Goal: Task Accomplishment & Management: Use online tool/utility

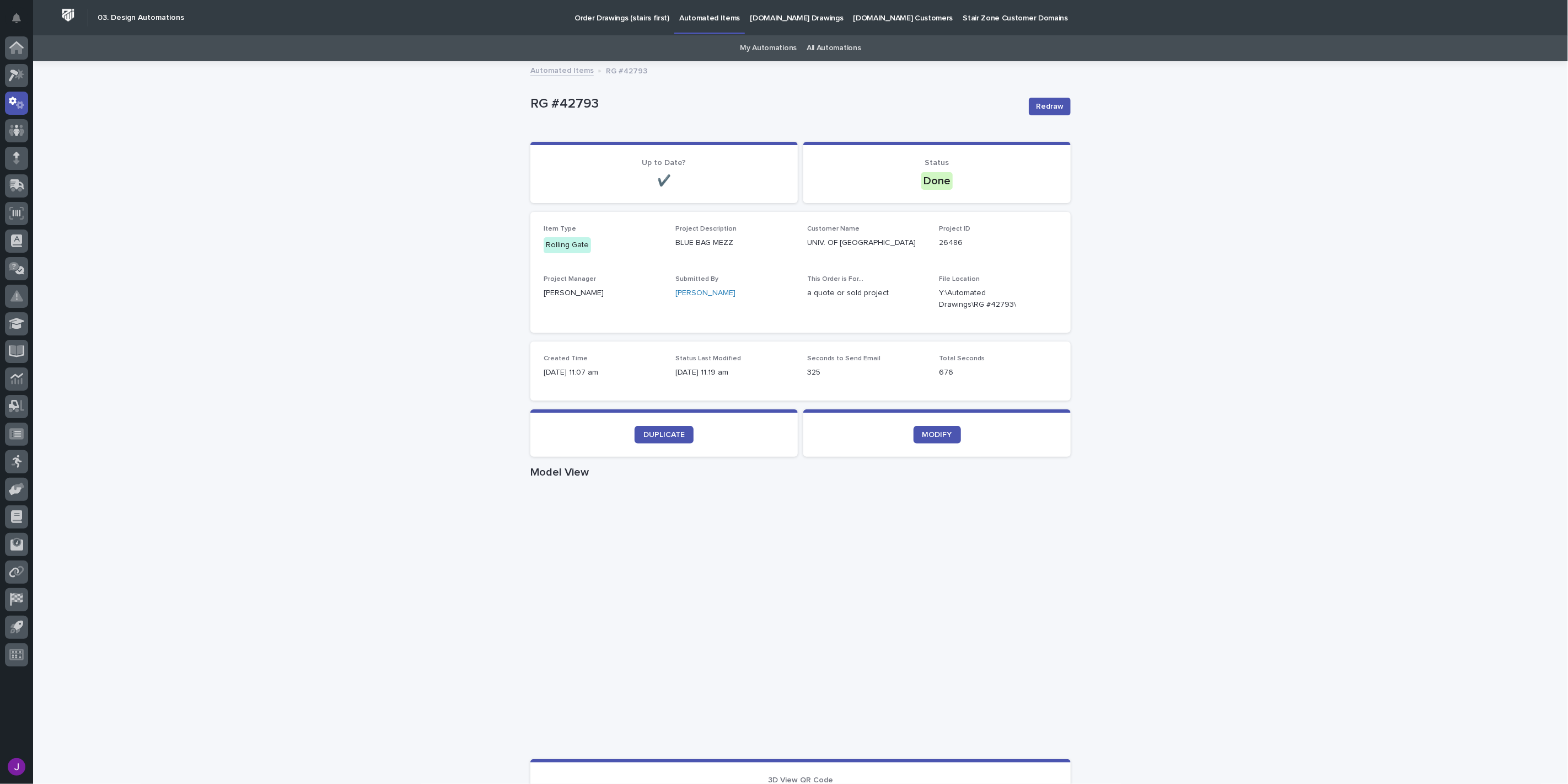
click at [769, 105] on p "RG #42793" at bounding box center [775, 104] width 490 height 16
click at [771, 50] on link "My Automations" at bounding box center [768, 48] width 57 height 26
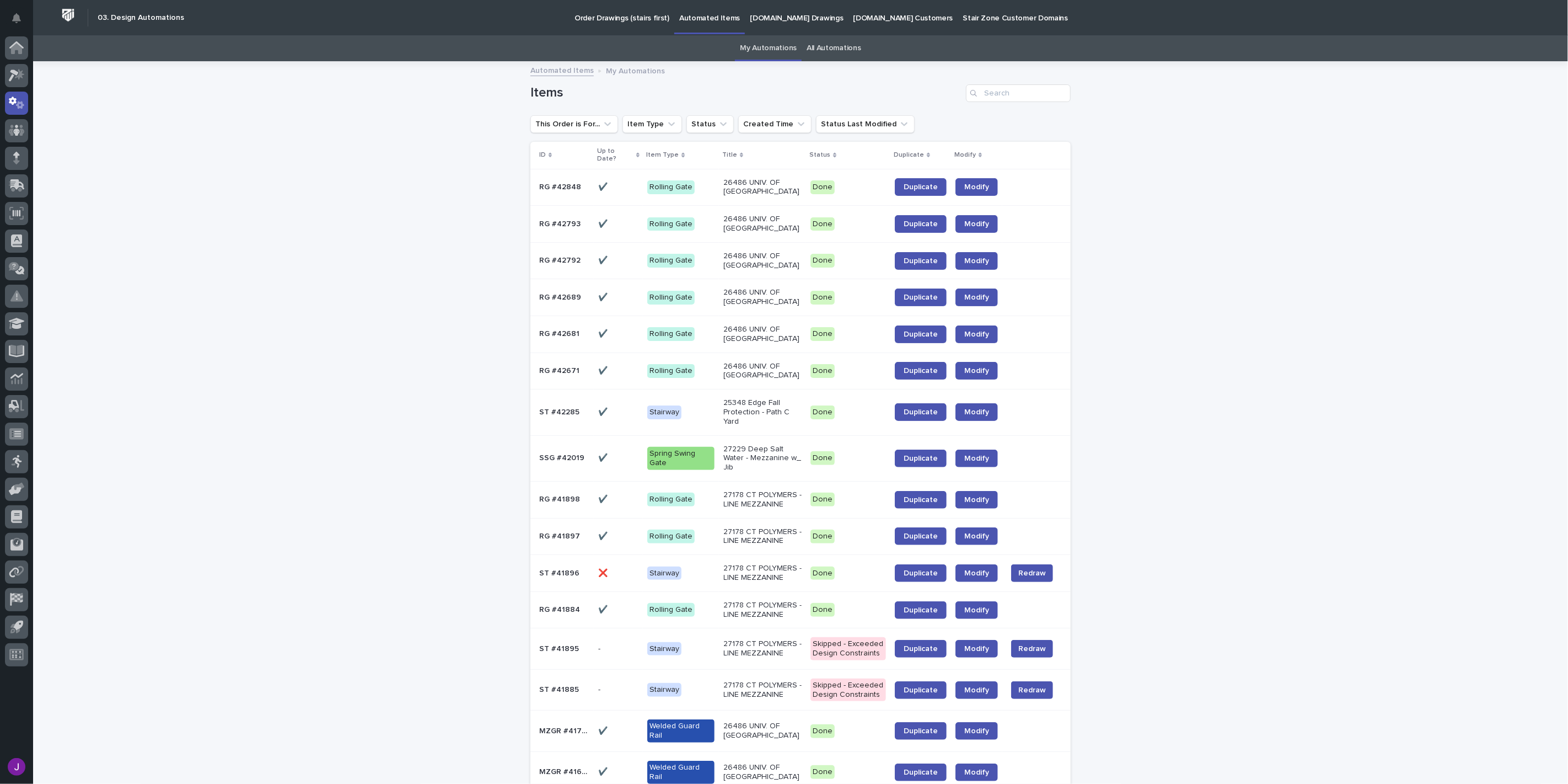
click at [897, 306] on link "Duplicate" at bounding box center [920, 297] width 52 height 18
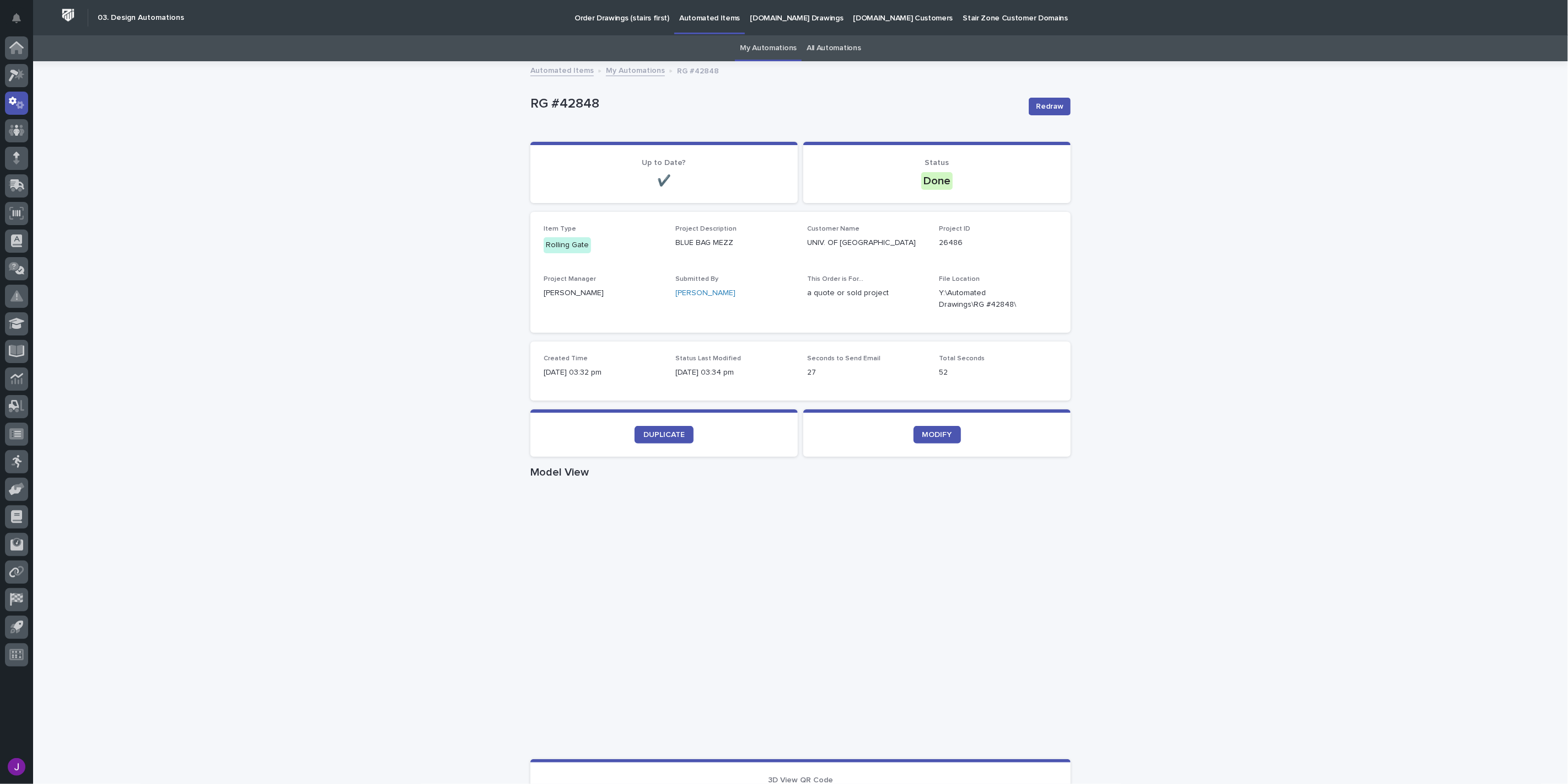
click at [787, 55] on link "My Automations" at bounding box center [768, 48] width 57 height 26
click at [1040, 297] on icon "button" at bounding box center [1044, 299] width 8 height 8
click at [18, 50] on icon at bounding box center [16, 48] width 11 height 11
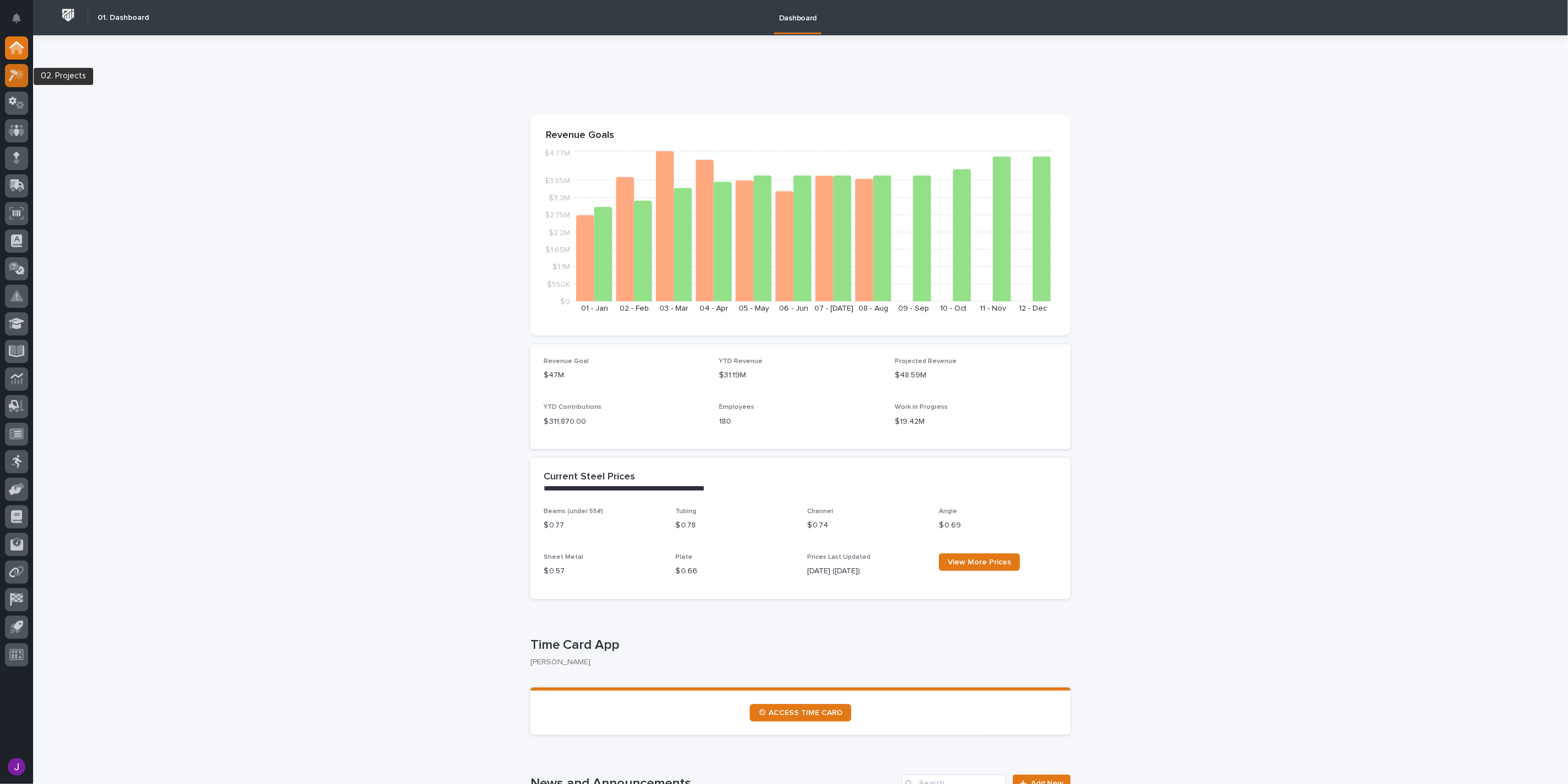
click at [17, 81] on div at bounding box center [16, 75] width 23 height 23
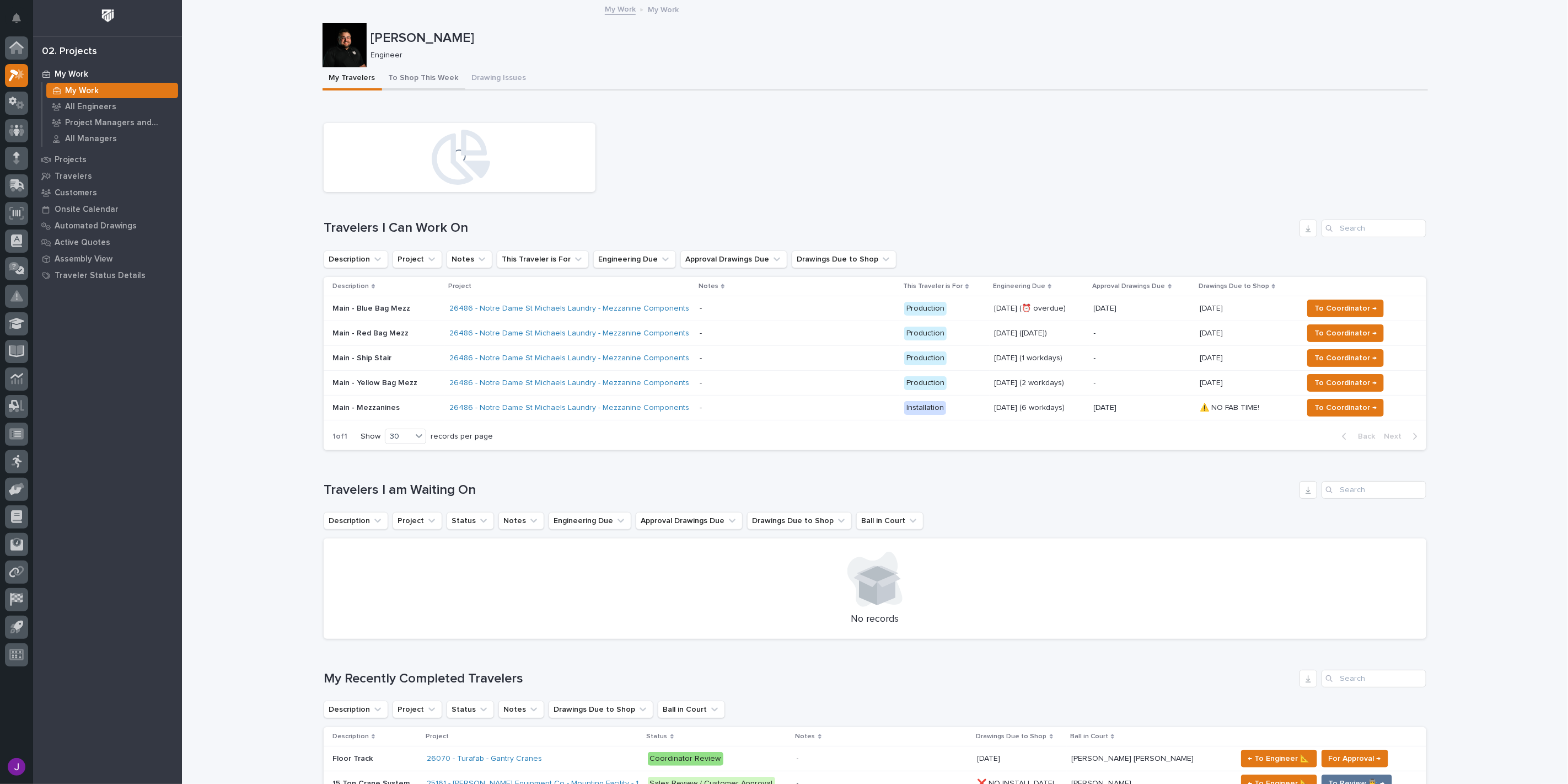
click at [434, 81] on button "To Shop This Week" at bounding box center [424, 78] width 83 height 23
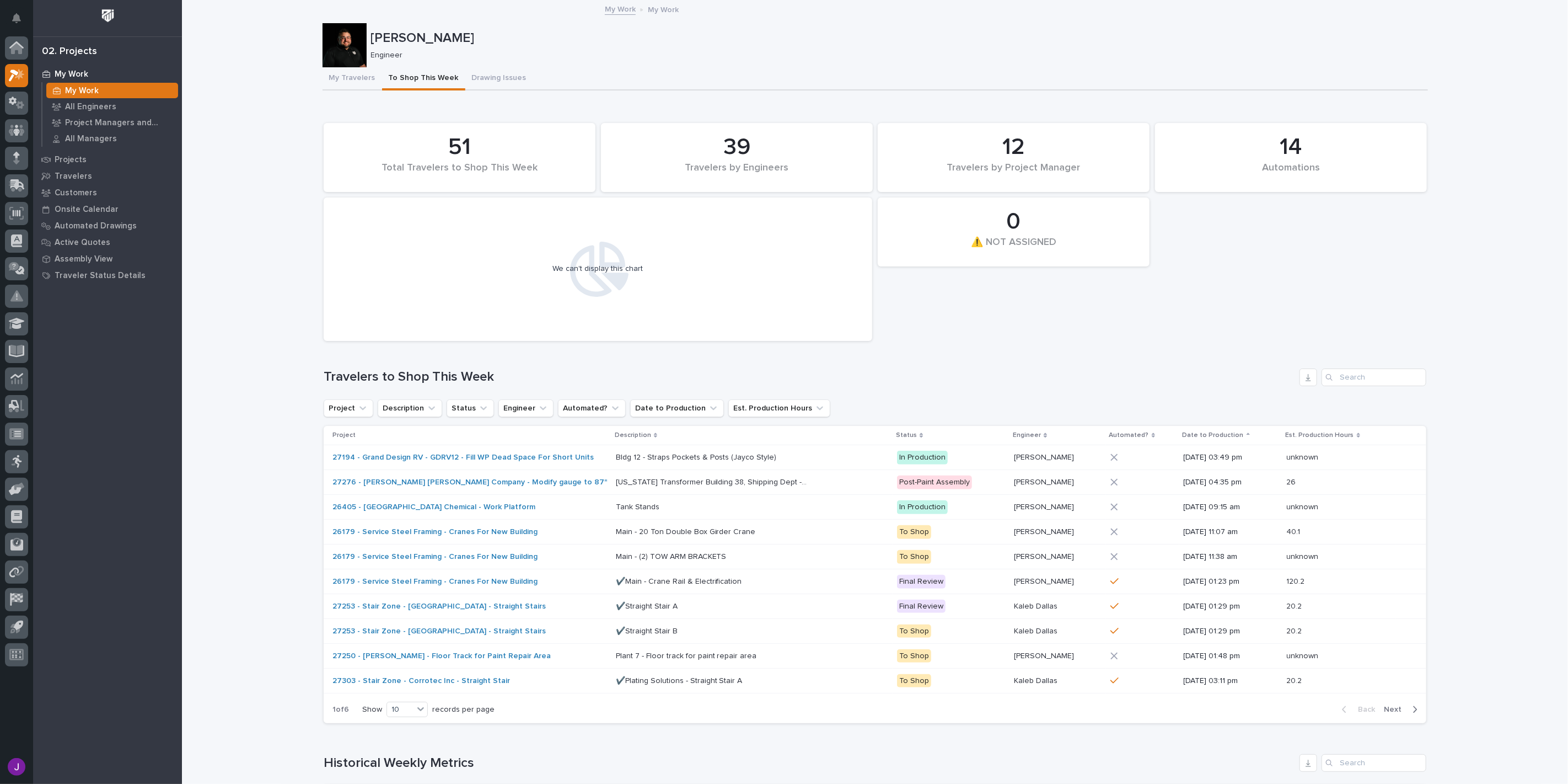
click at [1388, 714] on div "Back Next" at bounding box center [1380, 709] width 93 height 28
click at [1387, 710] on span "Next" at bounding box center [1397, 709] width 25 height 10
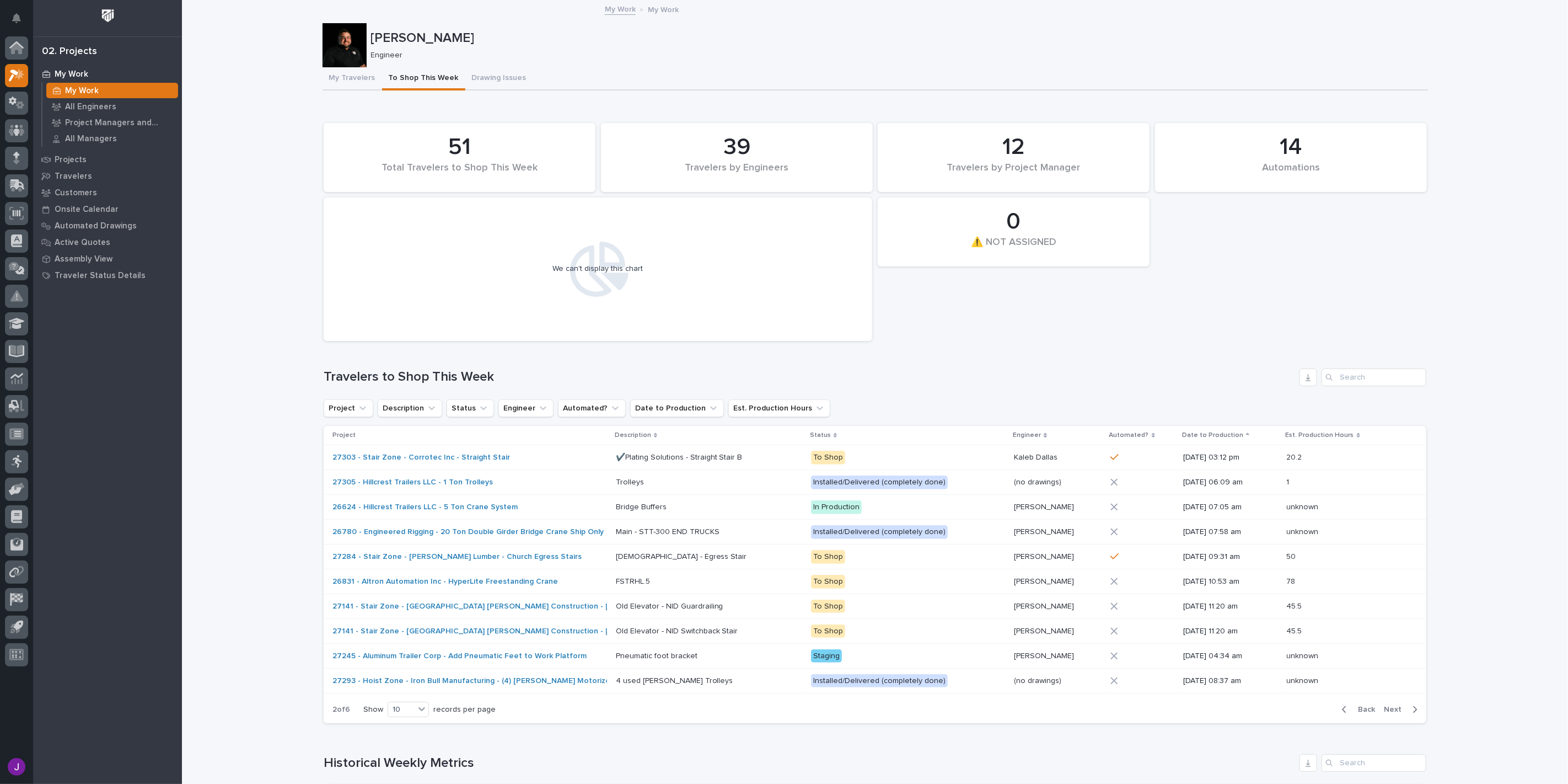
click at [1398, 705] on span "Next" at bounding box center [1397, 709] width 25 height 10
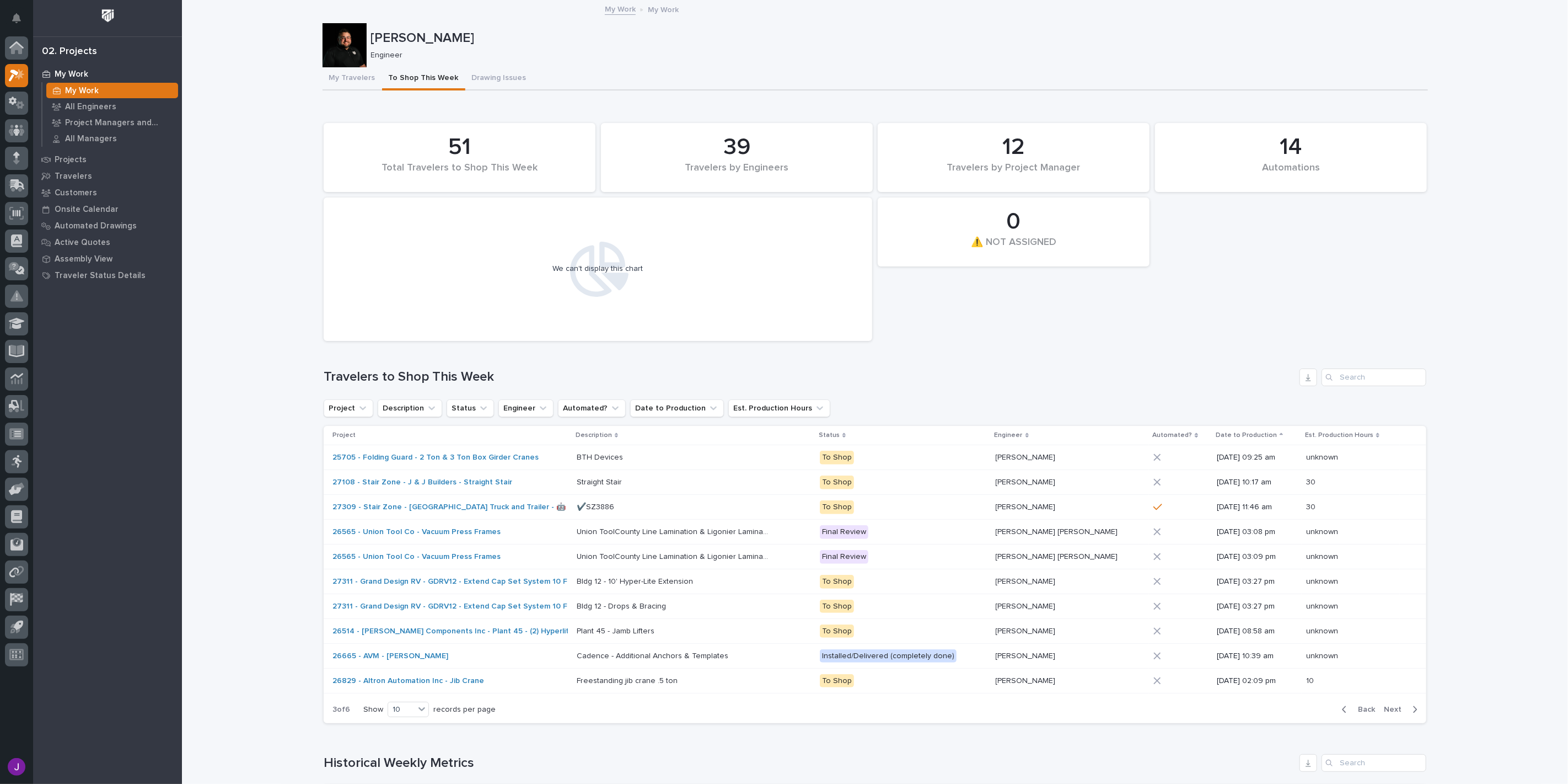
click at [1413, 709] on icon "button" at bounding box center [1415, 709] width 5 height 10
click at [1357, 708] on span "Back" at bounding box center [1363, 709] width 24 height 10
click at [7, 15] on button "Notifications" at bounding box center [16, 18] width 23 height 23
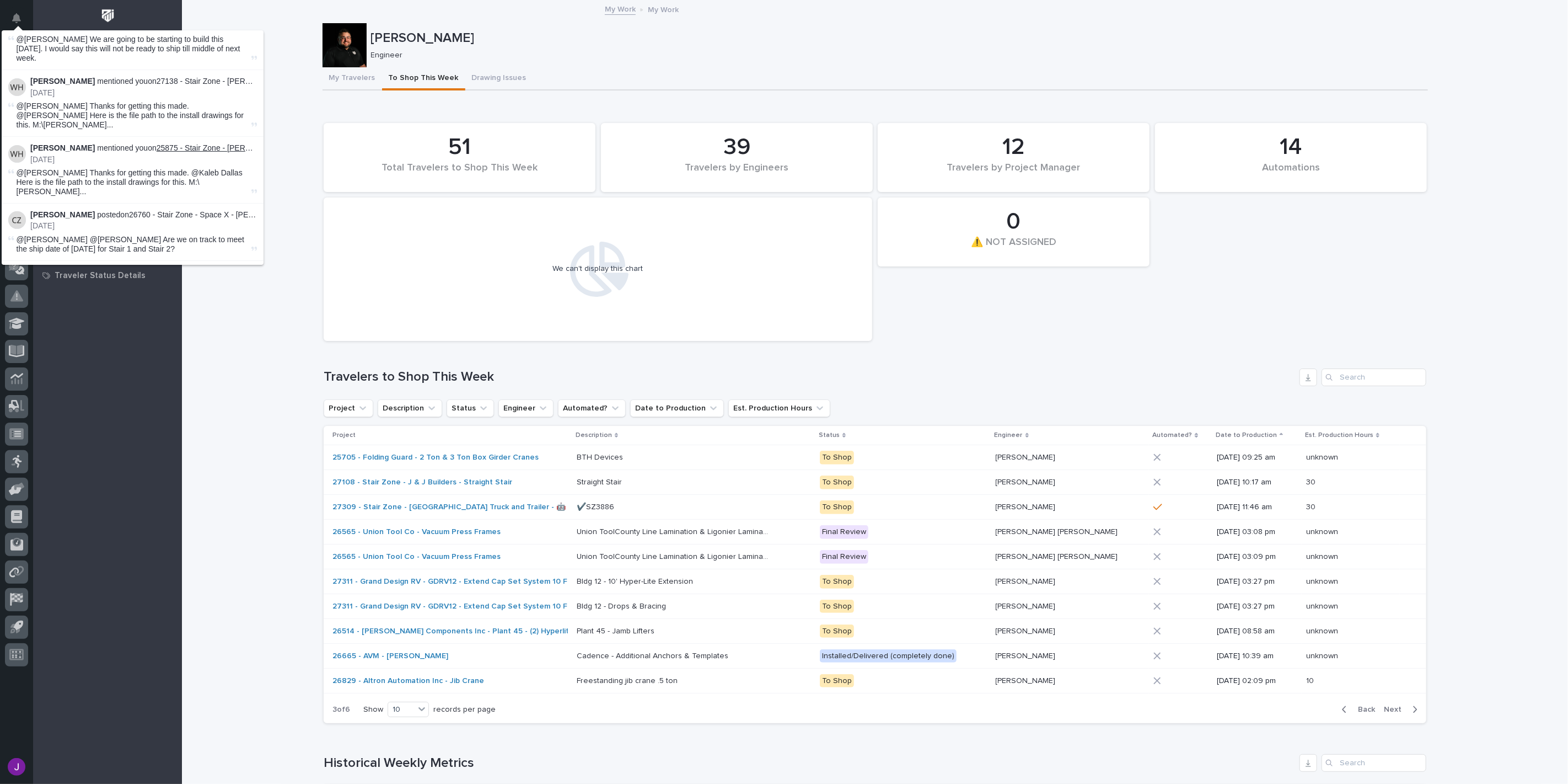
scroll to position [306, 0]
